Goal: Information Seeking & Learning: Learn about a topic

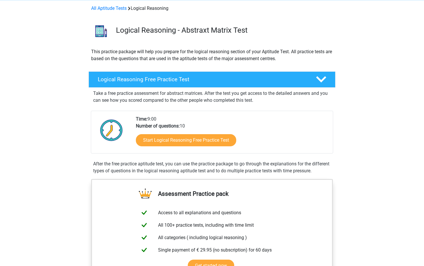
scroll to position [26, 0]
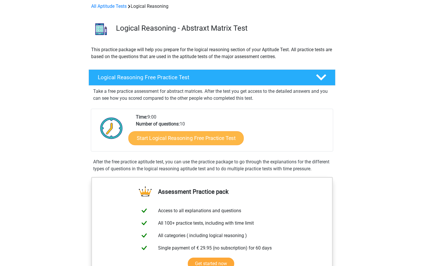
click at [156, 135] on link "Start Logical Reasoning Free Practice Test" at bounding box center [185, 138] width 115 height 14
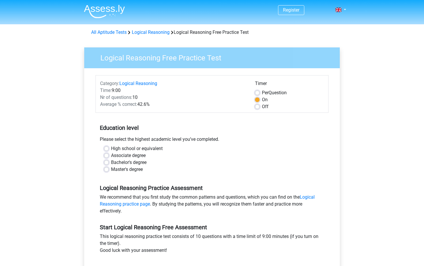
click at [111, 149] on label "High school or equivalent" at bounding box center [137, 148] width 52 height 7
click at [107, 149] on input "High school or equivalent" at bounding box center [106, 148] width 5 height 6
radio input "true"
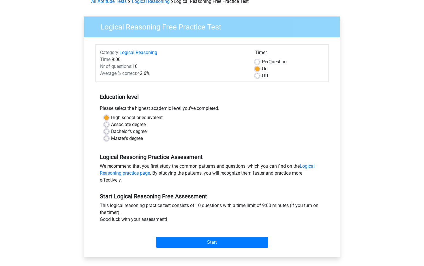
scroll to position [31, 0]
click at [189, 241] on input "Start" at bounding box center [212, 241] width 112 height 11
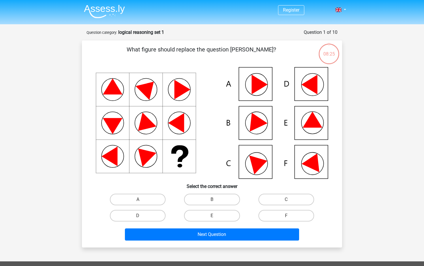
click at [287, 126] on icon at bounding box center [212, 122] width 233 height 111
click at [209, 217] on label "E" at bounding box center [212, 216] width 56 height 12
click at [212, 217] on input "E" at bounding box center [214, 217] width 4 height 4
radio input "true"
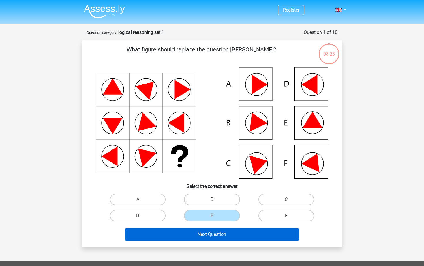
click at [209, 234] on button "Next Question" at bounding box center [212, 234] width 175 height 12
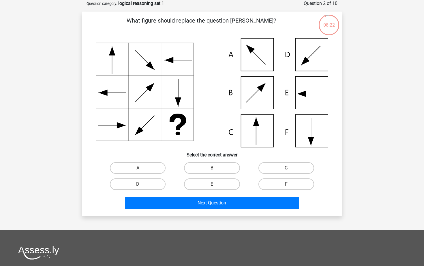
scroll to position [15, 0]
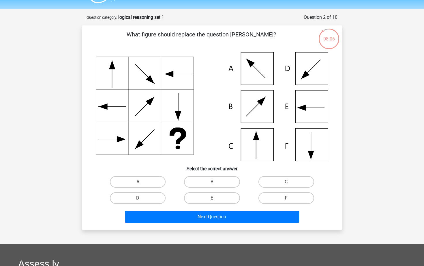
click at [141, 181] on label "A" at bounding box center [138, 182] width 56 height 12
click at [141, 182] on input "A" at bounding box center [140, 184] width 4 height 4
radio input "true"
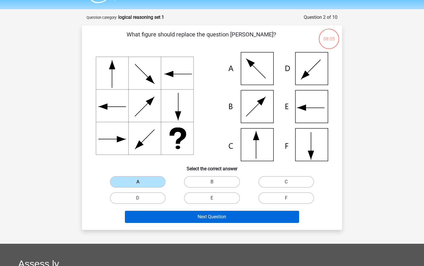
click at [165, 214] on button "Next Question" at bounding box center [212, 216] width 175 height 12
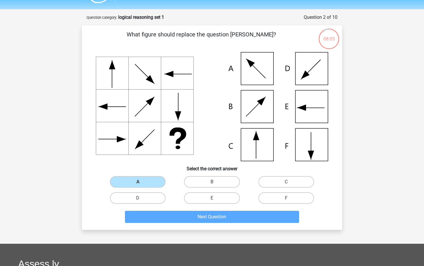
scroll to position [29, 0]
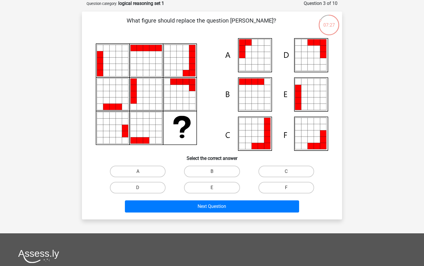
click at [261, 55] on icon at bounding box center [261, 55] width 6 height 6
click at [242, 51] on icon at bounding box center [242, 49] width 6 height 6
click at [128, 167] on label "A" at bounding box center [138, 171] width 56 height 12
click at [138, 171] on input "A" at bounding box center [140, 173] width 4 height 4
radio input "true"
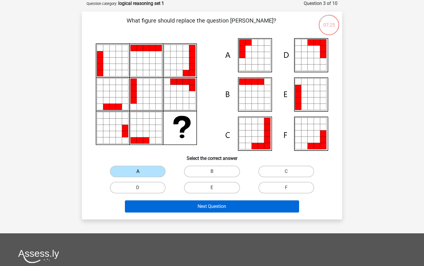
click at [186, 207] on button "Next Question" at bounding box center [212, 206] width 175 height 12
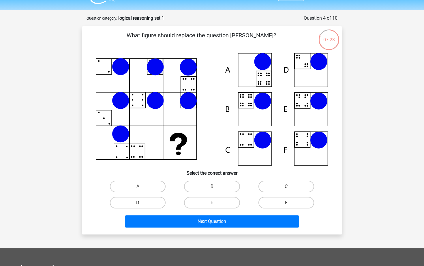
scroll to position [14, 0]
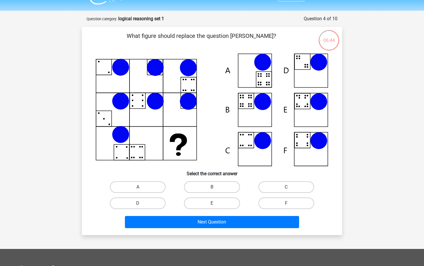
click at [251, 100] on icon at bounding box center [212, 109] width 233 height 113
click at [206, 185] on label "B" at bounding box center [212, 187] width 56 height 12
click at [212, 187] on input "B" at bounding box center [214, 189] width 4 height 4
radio input "true"
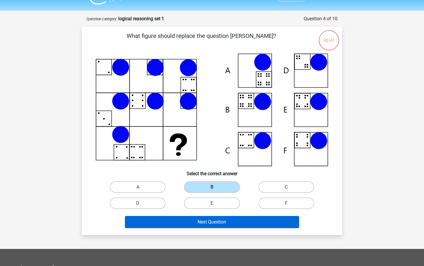
click at [206, 221] on button "Next Question" at bounding box center [212, 222] width 175 height 12
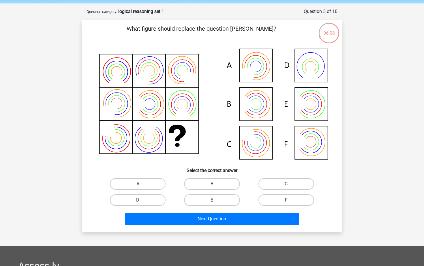
scroll to position [20, 0]
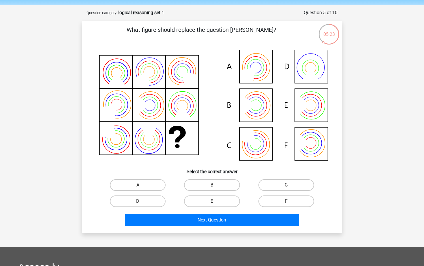
click at [291, 151] on icon at bounding box center [212, 105] width 233 height 117
click at [303, 144] on icon at bounding box center [304, 142] width 15 height 19
click at [265, 200] on label "F" at bounding box center [287, 201] width 56 height 12
click at [286, 201] on input "F" at bounding box center [288, 203] width 4 height 4
radio input "true"
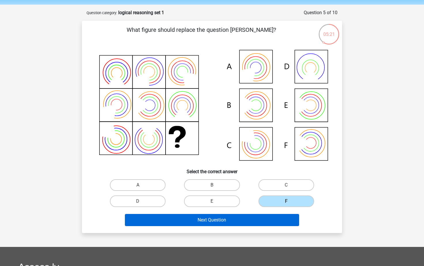
click at [242, 219] on button "Next Question" at bounding box center [212, 220] width 175 height 12
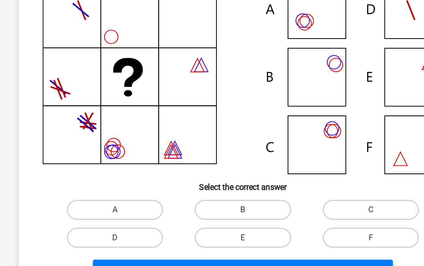
scroll to position [16, 0]
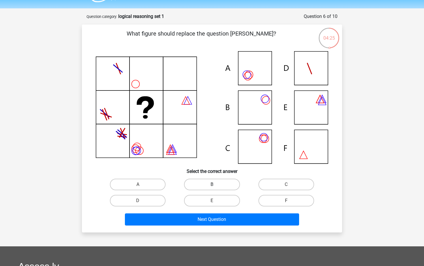
click at [204, 185] on label "B" at bounding box center [212, 184] width 56 height 12
click at [212, 185] on input "B" at bounding box center [214, 186] width 4 height 4
radio input "true"
click at [204, 211] on div "Next Question" at bounding box center [212, 217] width 242 height 19
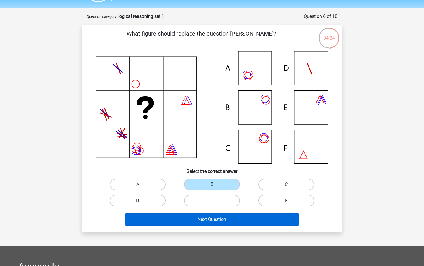
click at [202, 215] on button "Next Question" at bounding box center [212, 219] width 175 height 12
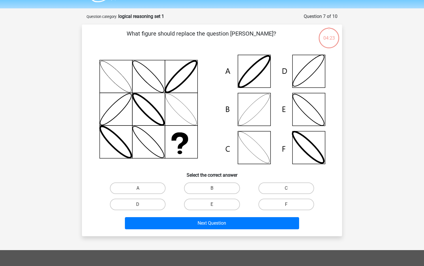
scroll to position [29, 0]
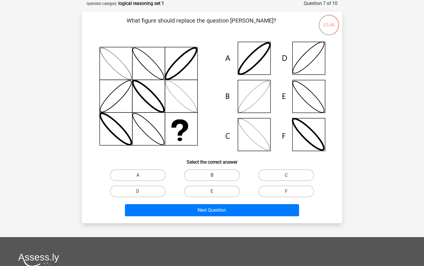
click at [219, 176] on label "B" at bounding box center [212, 175] width 56 height 12
click at [216, 176] on input "B" at bounding box center [214, 177] width 4 height 4
radio input "true"
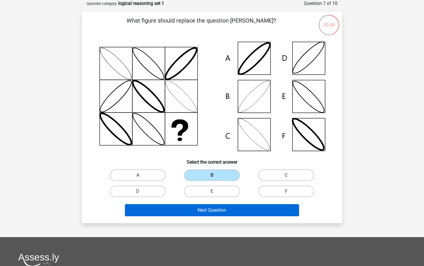
click at [215, 208] on button "Next Question" at bounding box center [212, 210] width 175 height 12
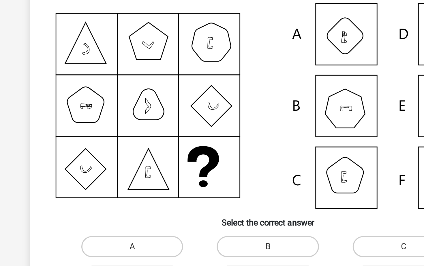
scroll to position [30, 0]
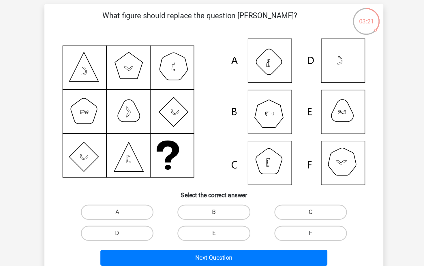
click at [259, 181] on label "F" at bounding box center [287, 187] width 56 height 12
click at [286, 187] on input "F" at bounding box center [288, 189] width 4 height 4
radio input "true"
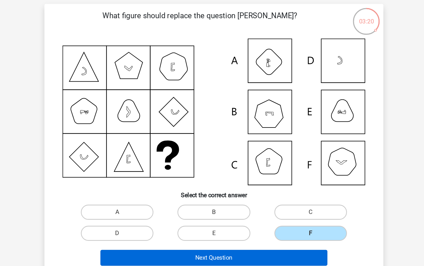
click at [203, 200] on button "Next Question" at bounding box center [212, 205] width 175 height 12
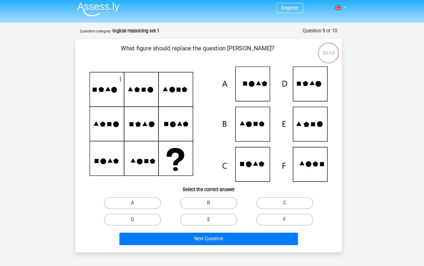
scroll to position [2, 0]
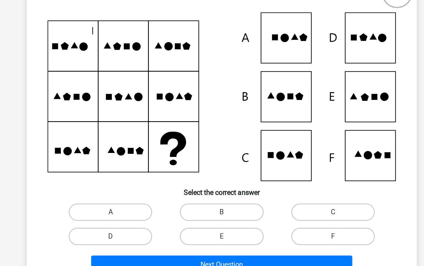
click at [239, 72] on icon at bounding box center [212, 121] width 233 height 112
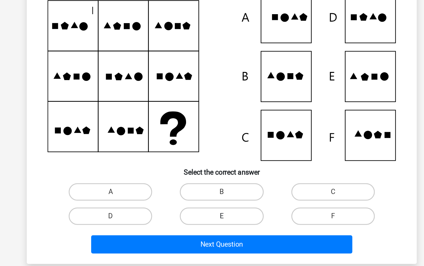
click at [184, 209] on label "E" at bounding box center [212, 215] width 56 height 12
click at [212, 215] on input "E" at bounding box center [214, 217] width 4 height 4
radio input "true"
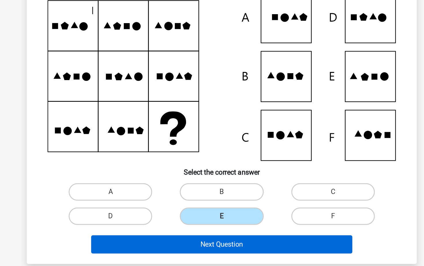
click at [142, 227] on button "Next Question" at bounding box center [212, 233] width 175 height 12
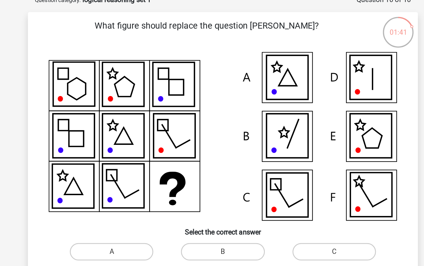
click at [297, 68] on icon at bounding box center [311, 82] width 28 height 29
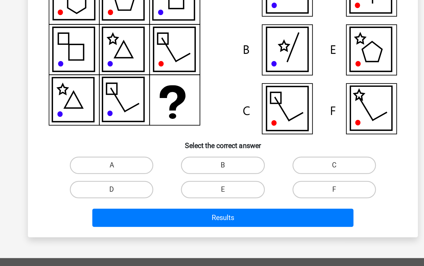
scroll to position [44, 0]
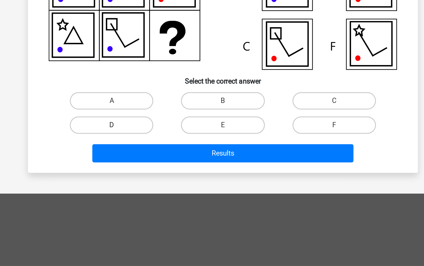
click at [110, 166] on label "D" at bounding box center [138, 172] width 56 height 12
click at [138, 172] on input "D" at bounding box center [140, 174] width 4 height 4
radio input "true"
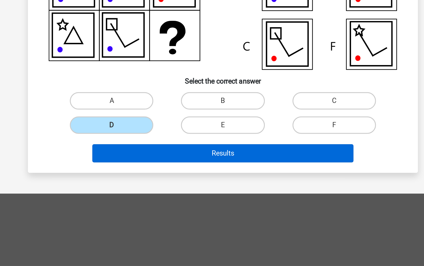
click at [125, 185] on button "Results" at bounding box center [212, 191] width 175 height 12
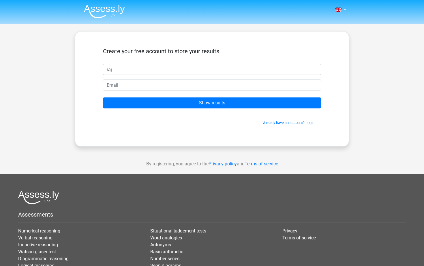
type input "raj"
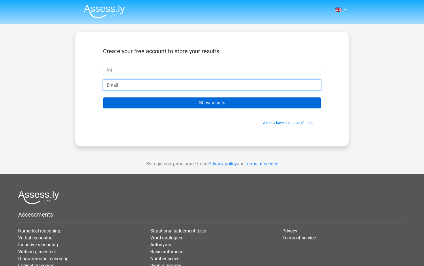
type input "thaw-frosty8e@icloud.com"
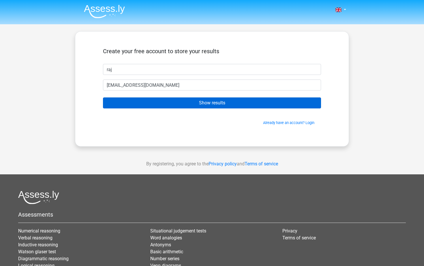
click at [141, 105] on input "Show results" at bounding box center [212, 102] width 218 height 11
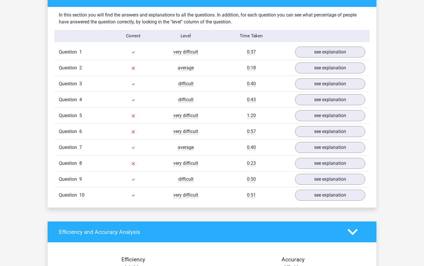
scroll to position [442, 0]
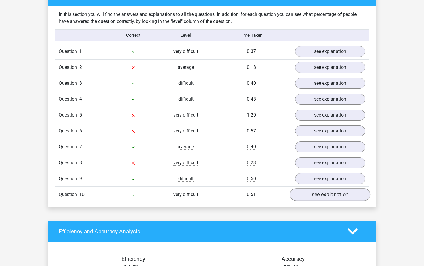
click at [327, 194] on link "see explanation" at bounding box center [330, 194] width 81 height 13
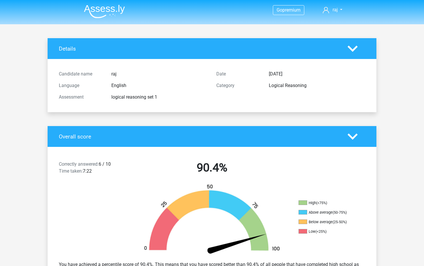
scroll to position [0, 0]
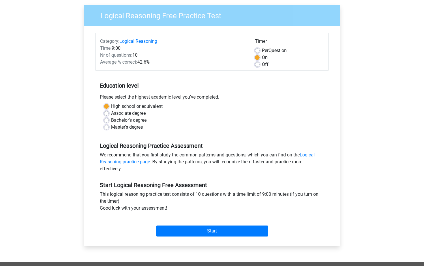
scroll to position [42, 0]
click at [111, 127] on label "Master's degree" at bounding box center [127, 126] width 32 height 7
click at [109, 127] on input "Master's degree" at bounding box center [106, 126] width 5 height 6
radio input "true"
click at [111, 120] on label "Bachelor's degree" at bounding box center [129, 119] width 36 height 7
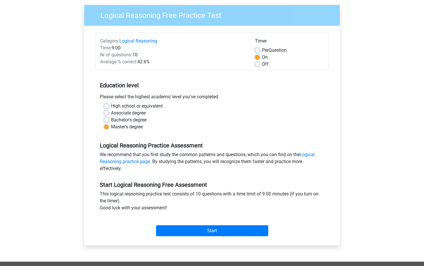
click at [107, 120] on input "Bachelor's degree" at bounding box center [106, 119] width 5 height 6
radio input "true"
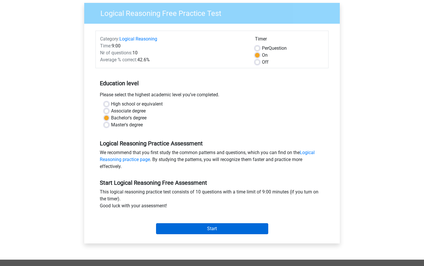
click at [210, 226] on input "Start" at bounding box center [212, 228] width 112 height 11
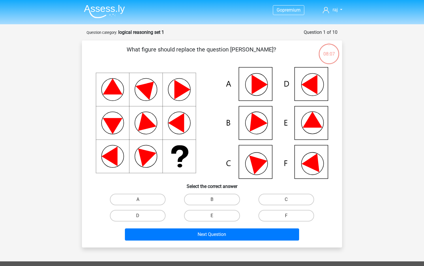
click at [265, 171] on icon at bounding box center [256, 163] width 27 height 27
click at [254, 159] on icon at bounding box center [259, 162] width 21 height 23
click at [316, 165] on icon at bounding box center [314, 160] width 25 height 23
click at [275, 214] on label "F" at bounding box center [287, 216] width 56 height 12
click at [286, 215] on input "F" at bounding box center [288, 217] width 4 height 4
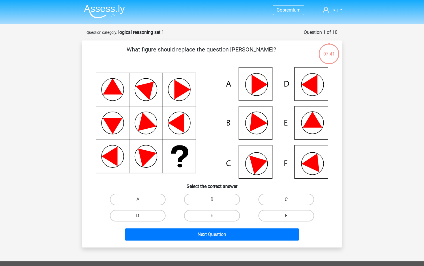
radio input "true"
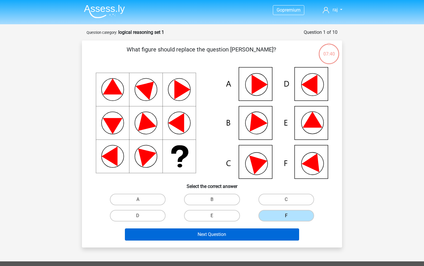
click at [217, 235] on button "Next Question" at bounding box center [212, 234] width 175 height 12
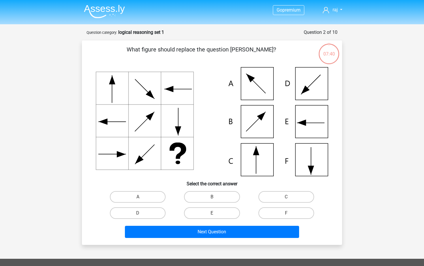
scroll to position [29, 0]
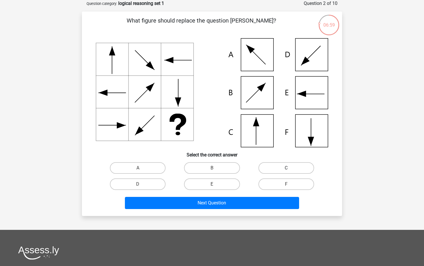
click at [291, 166] on label "C" at bounding box center [287, 168] width 56 height 12
click at [290, 168] on input "C" at bounding box center [288, 170] width 4 height 4
radio input "true"
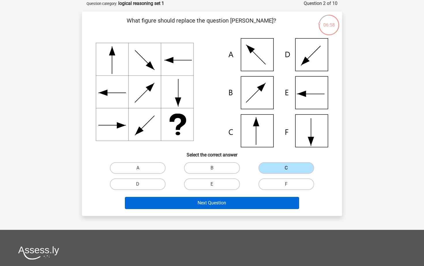
click at [193, 203] on button "Next Question" at bounding box center [212, 203] width 175 height 12
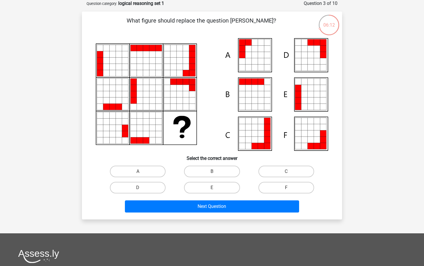
click at [141, 172] on input "A" at bounding box center [140, 173] width 4 height 4
radio input "true"
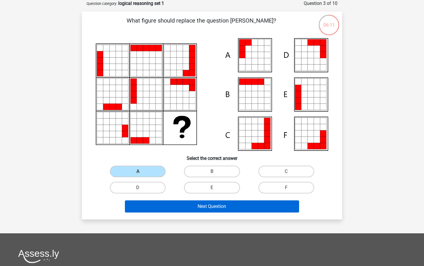
click at [208, 209] on button "Next Question" at bounding box center [212, 206] width 175 height 12
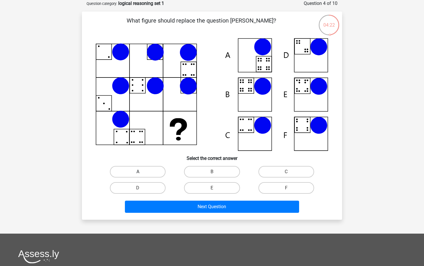
click at [131, 172] on label "A" at bounding box center [138, 172] width 56 height 12
click at [138, 172] on input "A" at bounding box center [140, 174] width 4 height 4
radio input "true"
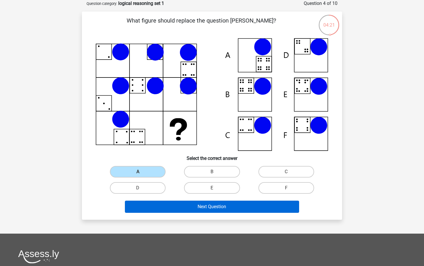
click at [203, 207] on button "Next Question" at bounding box center [212, 206] width 175 height 12
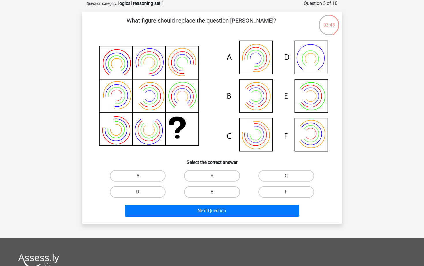
click at [313, 136] on icon at bounding box center [212, 96] width 233 height 117
click at [275, 195] on label "F" at bounding box center [287, 192] width 56 height 12
click at [286, 195] on input "F" at bounding box center [288, 194] width 4 height 4
radio input "true"
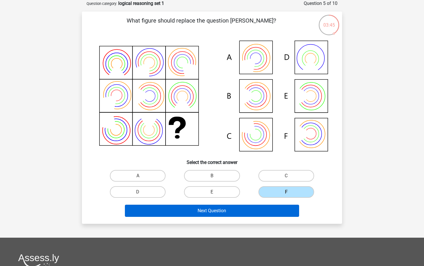
click at [253, 204] on button "Next Question" at bounding box center [212, 210] width 175 height 12
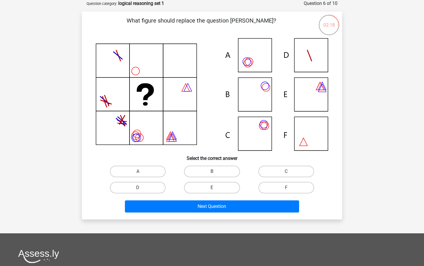
click at [260, 61] on icon at bounding box center [212, 94] width 233 height 112
click at [142, 167] on label "A" at bounding box center [138, 171] width 56 height 12
click at [142, 171] on input "A" at bounding box center [140, 173] width 4 height 4
radio input "true"
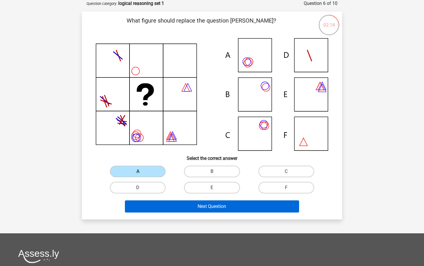
click at [210, 209] on button "Next Question" at bounding box center [212, 206] width 175 height 12
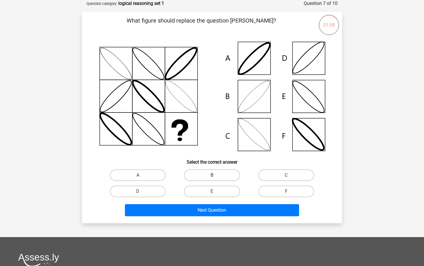
click at [203, 176] on label "B" at bounding box center [212, 175] width 56 height 12
click at [212, 176] on input "B" at bounding box center [214, 177] width 4 height 4
radio input "true"
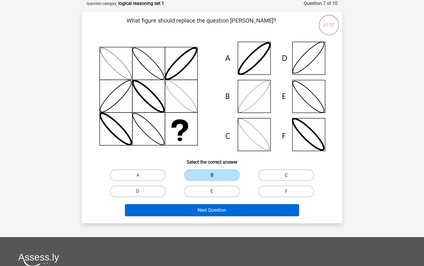
click at [191, 212] on button "Next Question" at bounding box center [212, 210] width 175 height 12
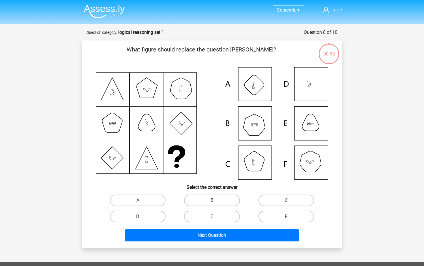
scroll to position [29, 0]
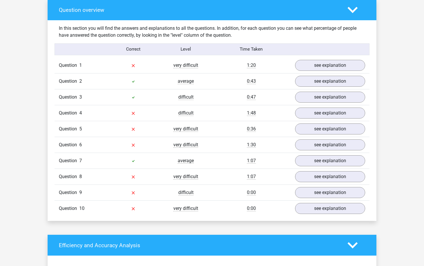
scroll to position [429, 0]
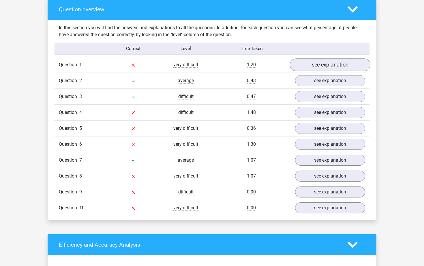
click at [327, 62] on link "see explanation" at bounding box center [330, 65] width 81 height 13
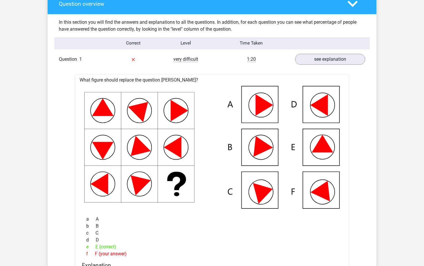
scroll to position [434, 0]
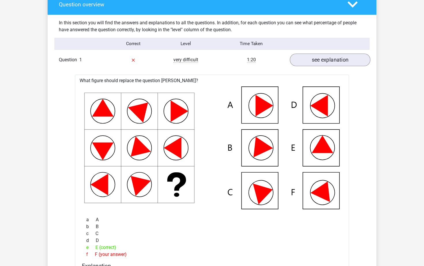
click at [316, 59] on link "see explanation" at bounding box center [330, 60] width 81 height 13
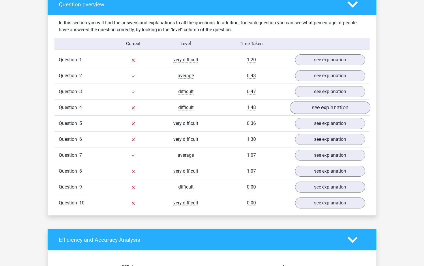
click at [320, 107] on link "see explanation" at bounding box center [330, 107] width 81 height 13
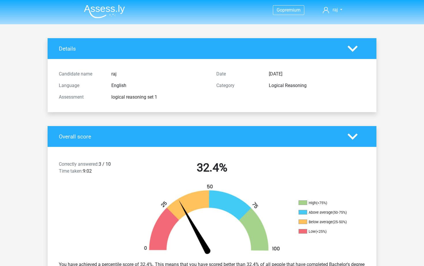
scroll to position [0, 0]
